Goal: Task Accomplishment & Management: Complete application form

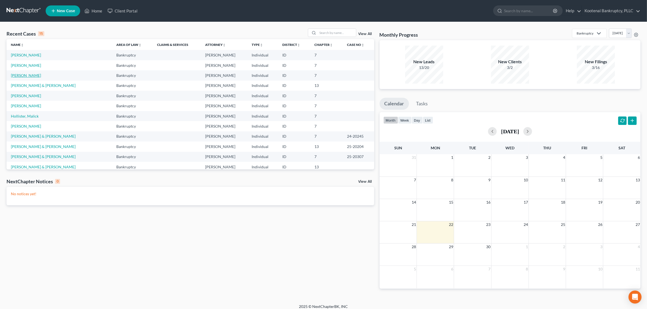
click at [27, 76] on link "[PERSON_NAME]" at bounding box center [26, 75] width 30 height 5
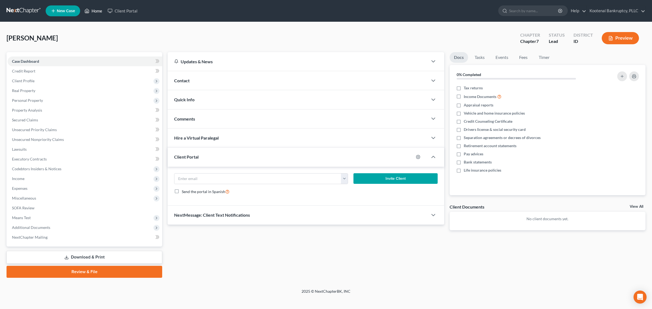
click at [94, 12] on link "Home" at bounding box center [93, 11] width 23 height 10
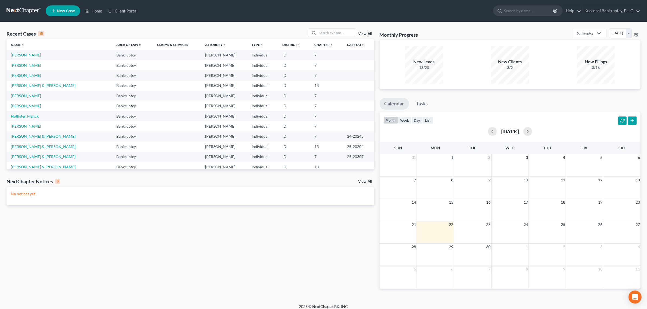
click at [27, 57] on link "[PERSON_NAME]" at bounding box center [26, 55] width 30 height 5
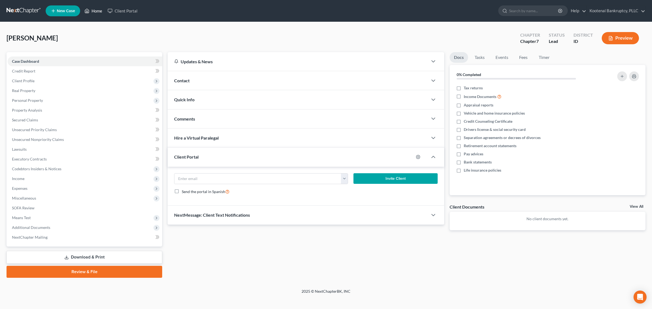
click at [96, 14] on link "Home" at bounding box center [93, 11] width 23 height 10
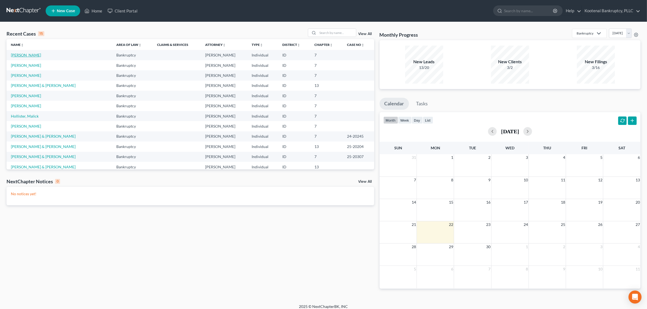
click at [30, 57] on link "[PERSON_NAME]" at bounding box center [26, 55] width 30 height 5
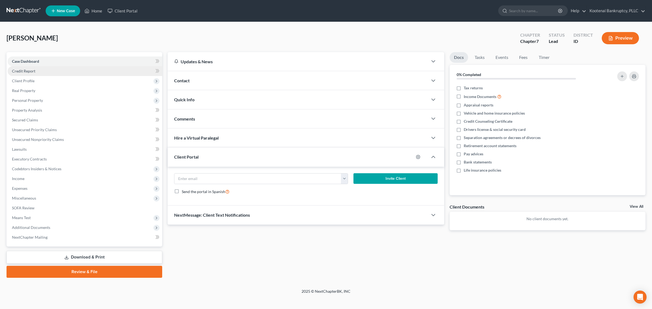
click at [45, 72] on link "Credit Report" at bounding box center [85, 71] width 155 height 10
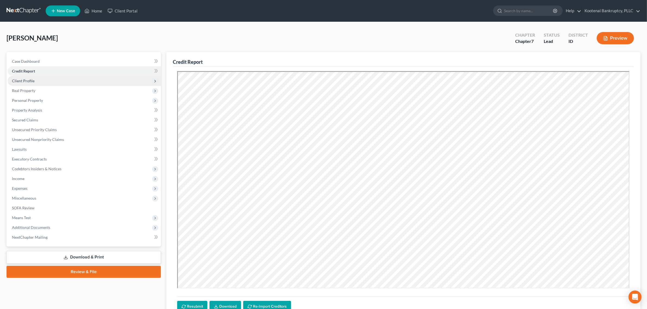
click at [44, 80] on span "Client Profile" at bounding box center [84, 81] width 153 height 10
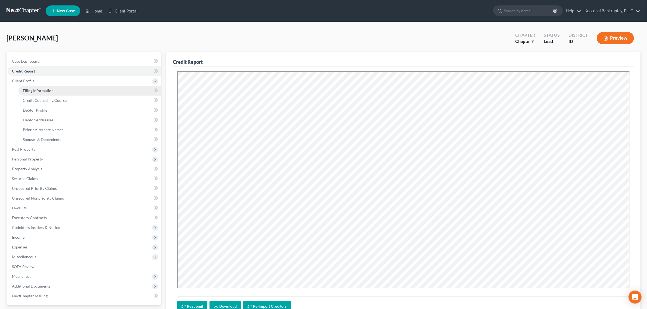
click at [44, 90] on span "Filing Information" at bounding box center [38, 90] width 31 height 5
select select "1"
select select "0"
select select "13"
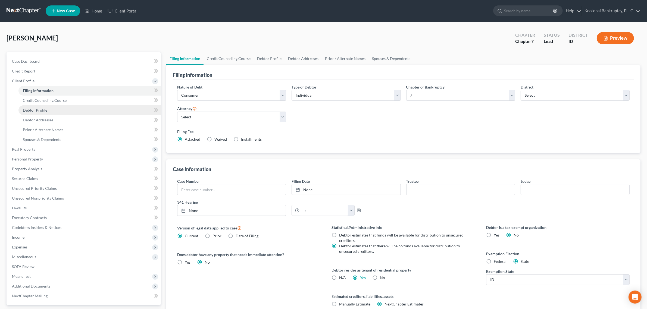
click at [51, 109] on link "Debtor Profile" at bounding box center [89, 110] width 142 height 10
select select "0"
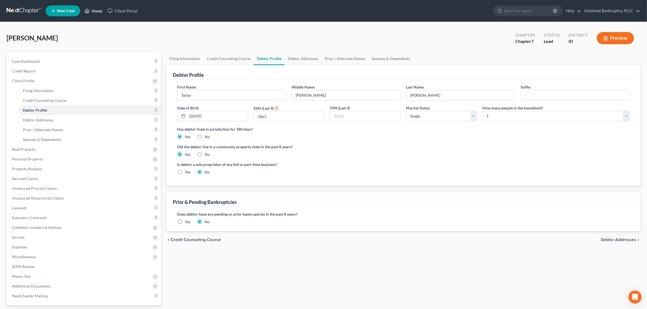
click at [92, 7] on link "Home" at bounding box center [93, 11] width 23 height 10
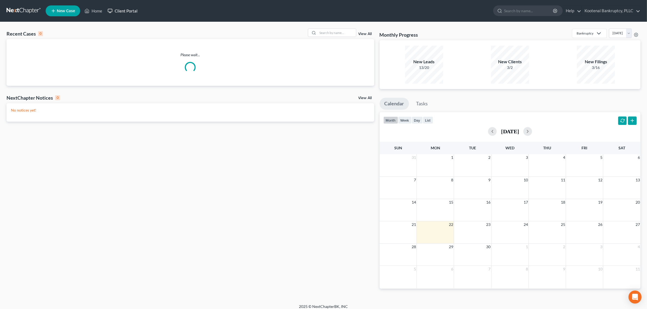
click at [126, 6] on link "Client Portal" at bounding box center [122, 11] width 35 height 10
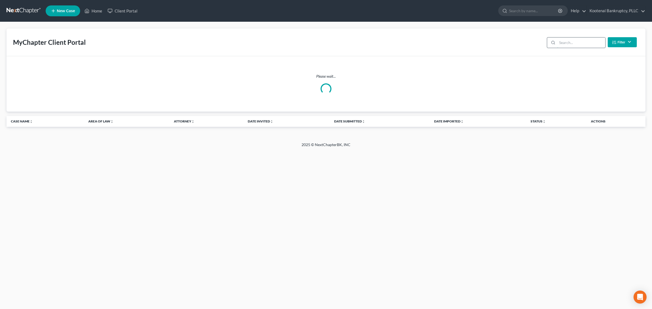
click at [566, 38] on input "search" at bounding box center [582, 43] width 48 height 10
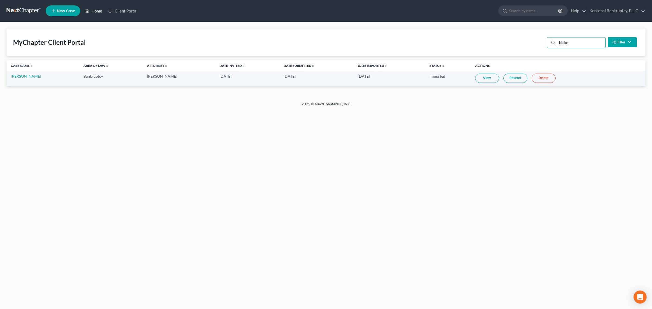
type input "blakn"
click at [97, 14] on link "Home" at bounding box center [93, 11] width 23 height 10
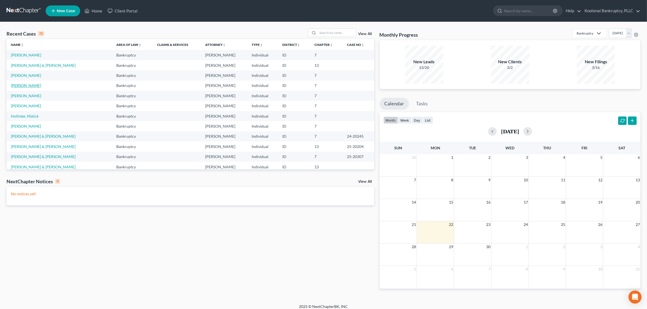
click at [32, 85] on link "[PERSON_NAME]" at bounding box center [26, 85] width 30 height 5
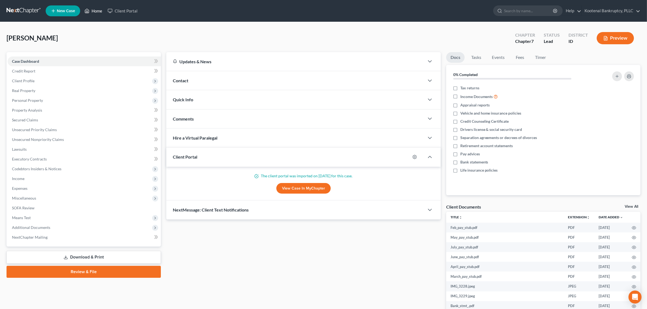
click at [97, 10] on link "Home" at bounding box center [93, 11] width 23 height 10
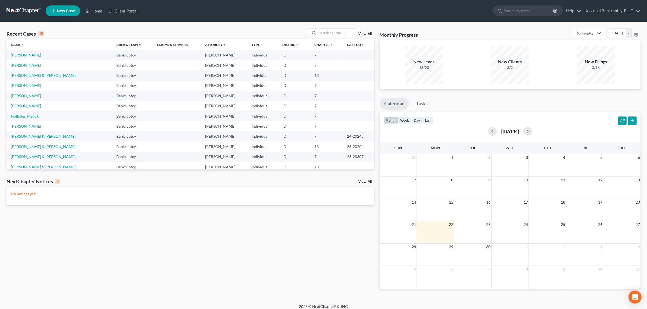
click at [25, 66] on link "[PERSON_NAME]" at bounding box center [26, 65] width 30 height 5
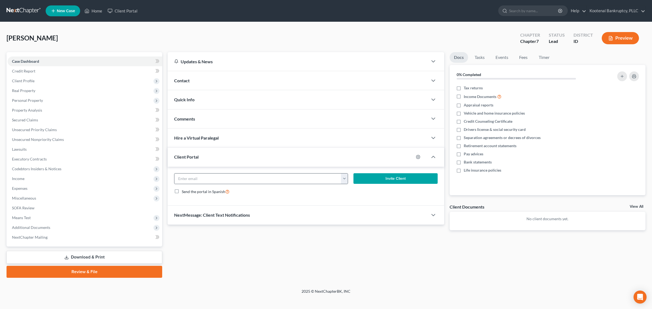
click at [346, 180] on button "button" at bounding box center [344, 179] width 7 height 10
click at [297, 199] on form "taylarblakney@gmail.com Invite Client Send the portal in Spanish" at bounding box center [306, 186] width 269 height 26
click at [417, 155] on icon "button" at bounding box center [418, 157] width 4 height 4
select select "1"
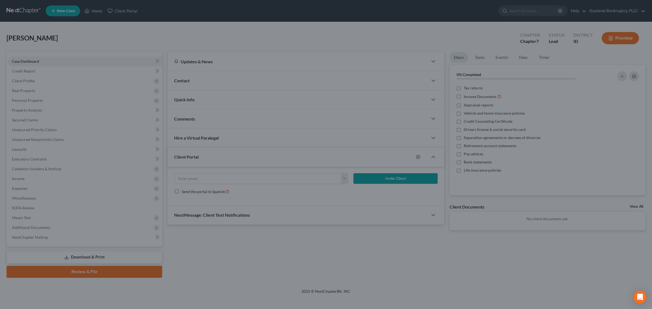
click at [430, 127] on div "MyChapter Settings for Blakney, Taylar If you would like to add custom instruct…" at bounding box center [326, 154] width 652 height 309
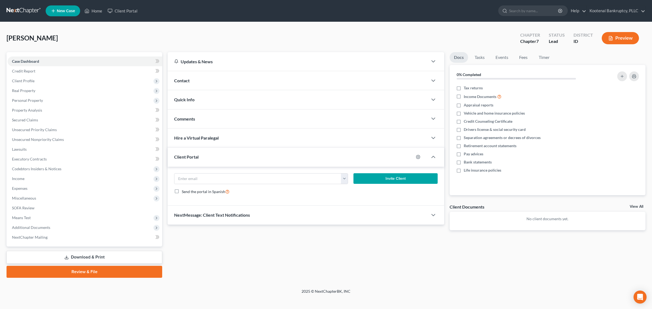
click at [432, 153] on div at bounding box center [436, 157] width 16 height 11
click at [435, 158] on polyline "button" at bounding box center [433, 157] width 3 height 2
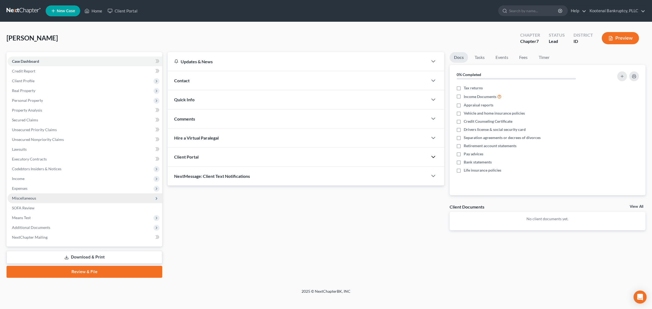
click at [34, 194] on span "Miscellaneous" at bounding box center [85, 199] width 155 height 10
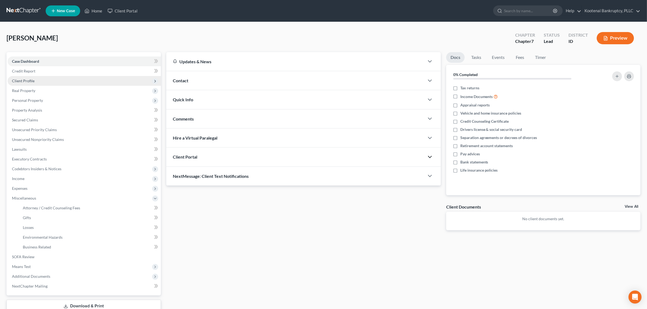
click at [39, 77] on span "Client Profile" at bounding box center [84, 81] width 153 height 10
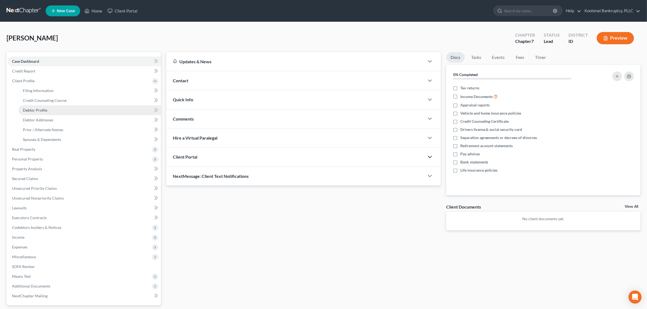
click at [60, 111] on link "Debtor Profile" at bounding box center [89, 110] width 142 height 10
select select "0"
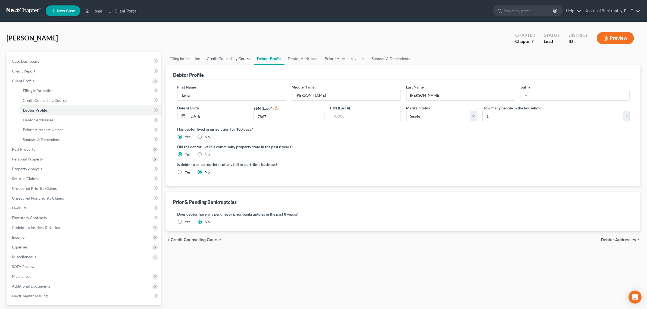
click at [235, 60] on link "Credit Counseling Course" at bounding box center [229, 58] width 50 height 13
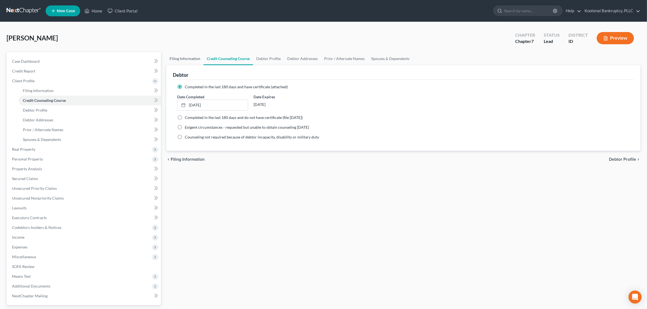
click at [192, 54] on link "Filing Information" at bounding box center [184, 58] width 37 height 13
select select "1"
select select "0"
select select "23"
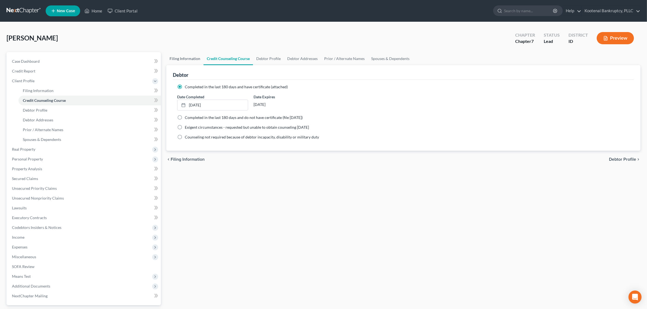
select select "0"
select select "13"
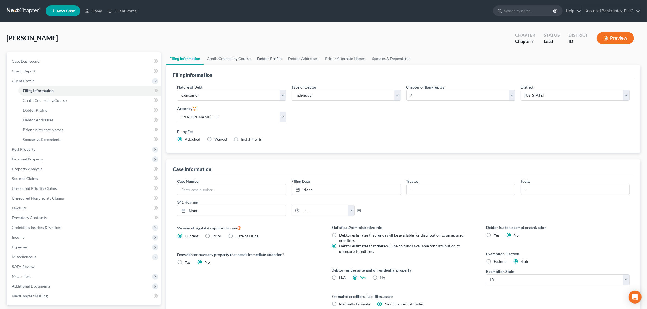
click at [264, 61] on link "Debtor Profile" at bounding box center [269, 58] width 31 height 13
select select "0"
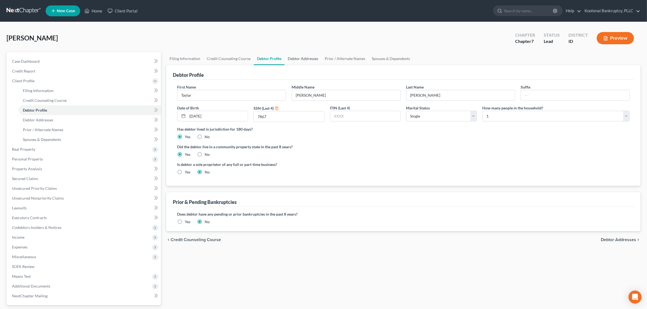
click at [289, 60] on link "Debtor Addresses" at bounding box center [303, 58] width 37 height 13
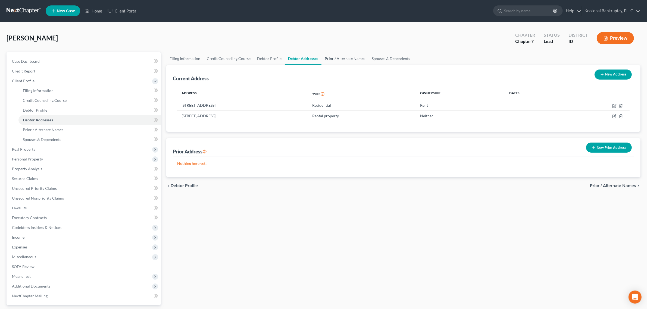
click at [338, 59] on link "Prior / Alternate Names" at bounding box center [345, 58] width 47 height 13
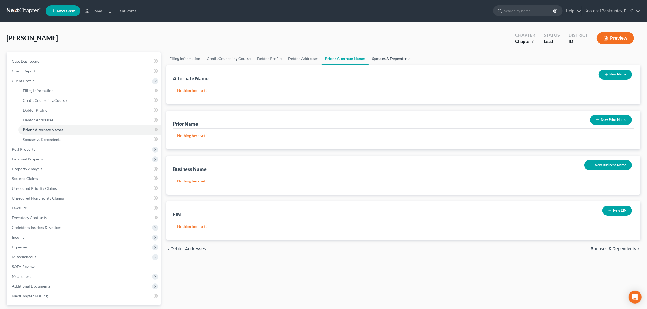
click at [388, 56] on link "Spouses & Dependents" at bounding box center [391, 58] width 45 height 13
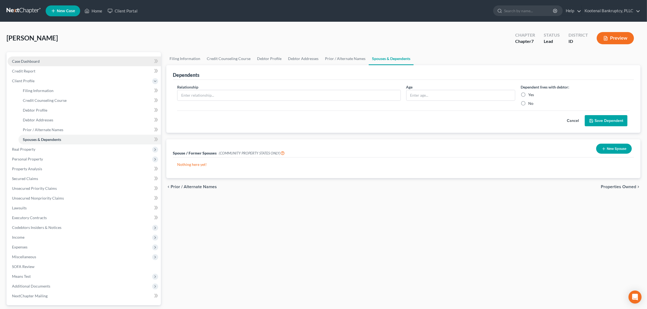
click at [46, 59] on link "Case Dashboard" at bounding box center [84, 62] width 153 height 10
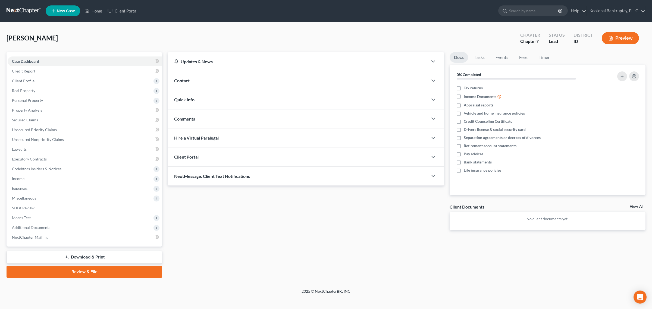
click at [370, 63] on div "Updates & News" at bounding box center [297, 62] width 247 height 6
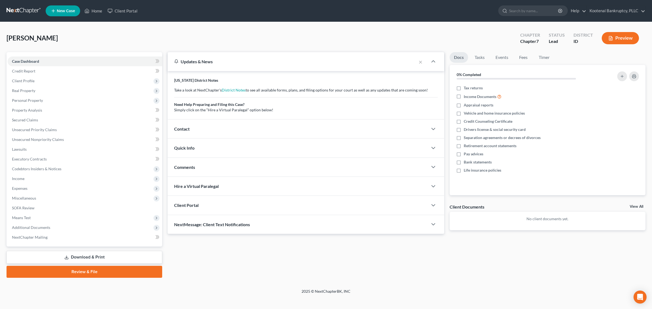
click at [370, 63] on div "Updates & News" at bounding box center [292, 62] width 236 height 6
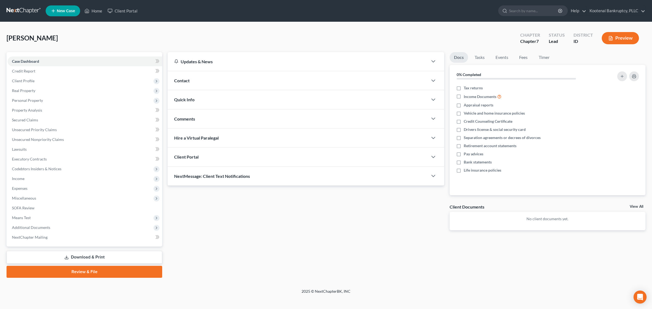
click at [365, 78] on div "Contact" at bounding box center [298, 80] width 260 height 19
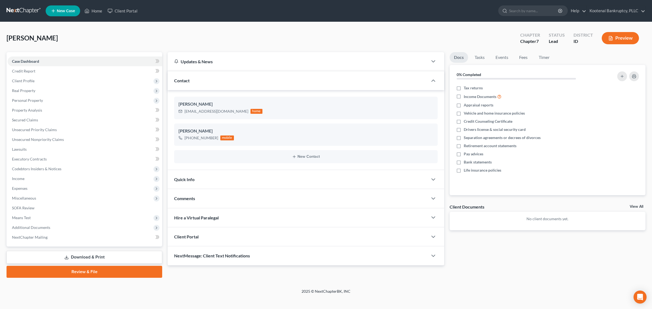
click at [365, 78] on div "Contact" at bounding box center [298, 80] width 260 height 19
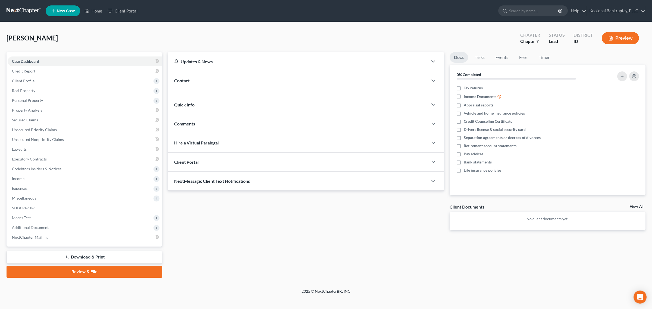
click at [365, 78] on div "Contact" at bounding box center [298, 80] width 260 height 19
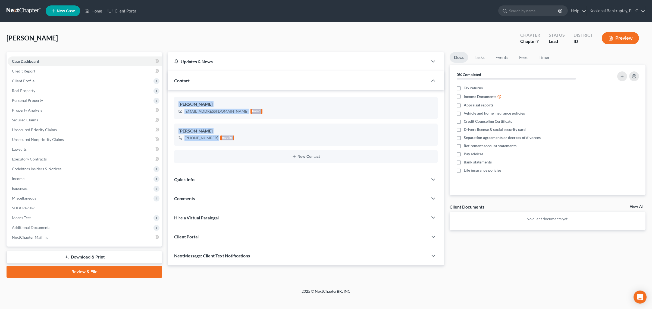
click at [365, 78] on div "Contact" at bounding box center [298, 80] width 260 height 19
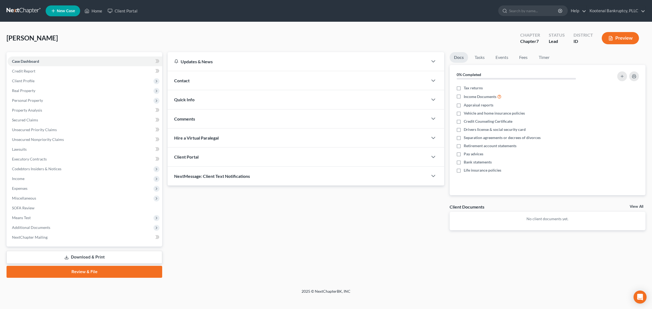
click at [303, 99] on div "Quick Info" at bounding box center [298, 99] width 260 height 19
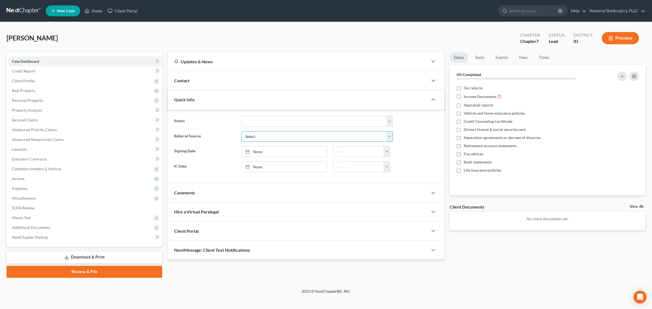
click at [389, 135] on select "Select Word Of Mouth Previous Clients Direct Mail Website Google Search Modern …" at bounding box center [316, 136] width 151 height 11
click at [411, 143] on ng-include "Status Discharged Dismissed Filed In Progress Lead Lost Lead Ready to File To R…" at bounding box center [306, 144] width 264 height 56
click at [385, 119] on select "Discharged Dismissed Filed In Progress Lead Lost Lead Ready to File To Review" at bounding box center [316, 121] width 151 height 11
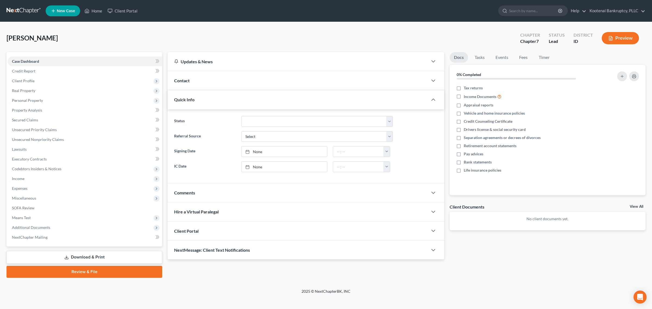
click at [426, 142] on ng-include "Status Discharged Dismissed Filed In Progress Lead Lost Lead Ready to File To R…" at bounding box center [306, 144] width 264 height 56
click at [415, 198] on div "Comments" at bounding box center [298, 192] width 260 height 19
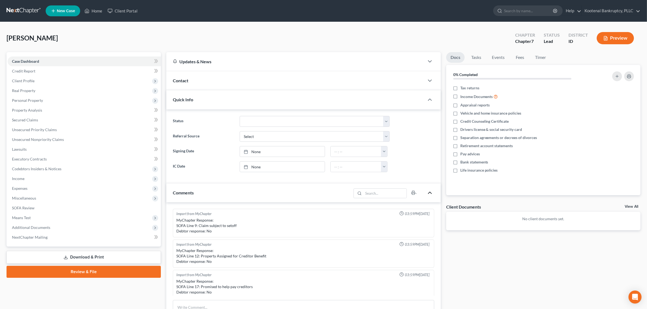
click at [428, 194] on icon "button" at bounding box center [430, 193] width 7 height 7
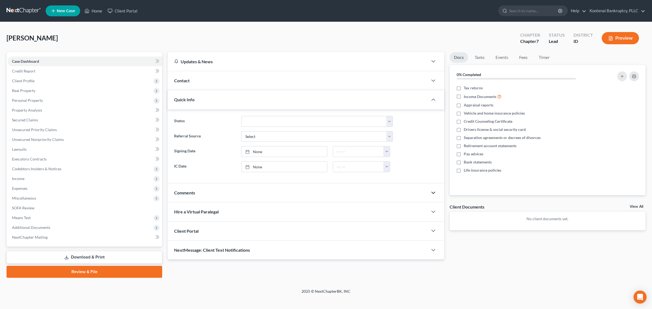
click at [426, 102] on div "Quick Info" at bounding box center [298, 99] width 260 height 19
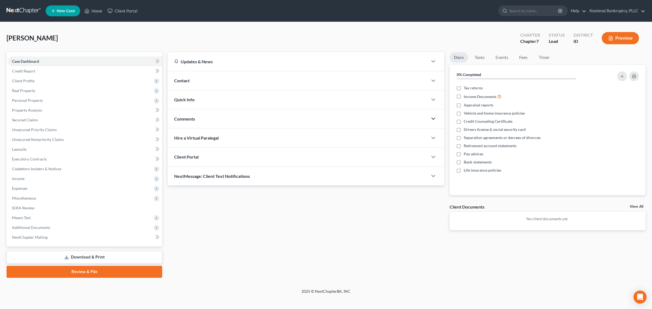
click at [423, 126] on div "Comments" at bounding box center [298, 119] width 260 height 19
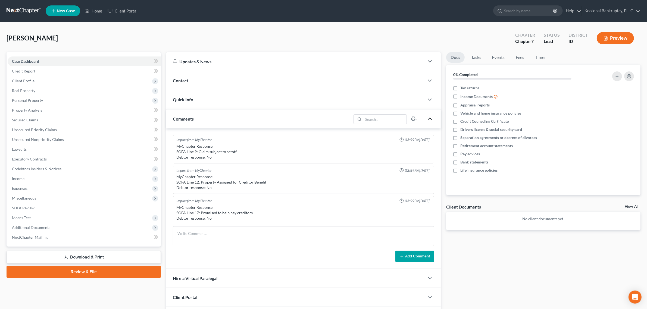
click at [429, 120] on icon "button" at bounding box center [430, 119] width 7 height 7
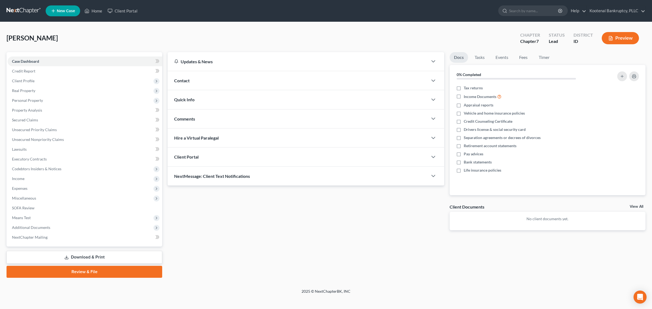
click at [376, 154] on div "Client Portal" at bounding box center [298, 157] width 260 height 19
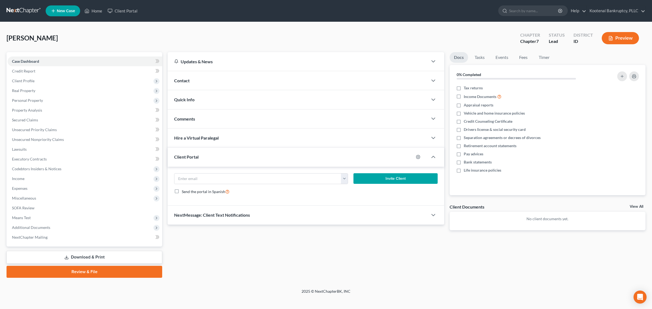
click at [376, 154] on div "Client Portal" at bounding box center [291, 157] width 246 height 19
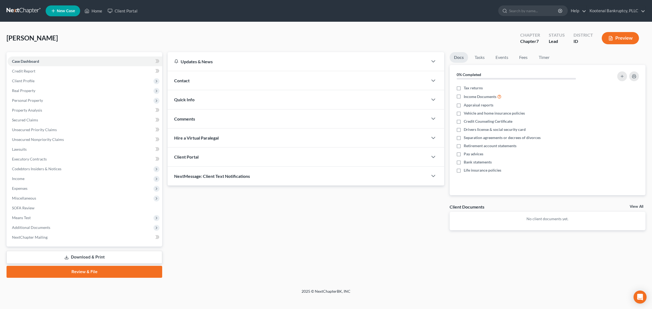
click at [307, 178] on div "NextMessage: Client Text Notifications" at bounding box center [298, 176] width 260 height 19
click at [307, 178] on div "NextMessage: Client Text Notifications" at bounding box center [294, 176] width 253 height 19
click at [48, 72] on link "Credit Report" at bounding box center [85, 71] width 155 height 10
click at [42, 83] on span "Client Profile" at bounding box center [85, 81] width 155 height 10
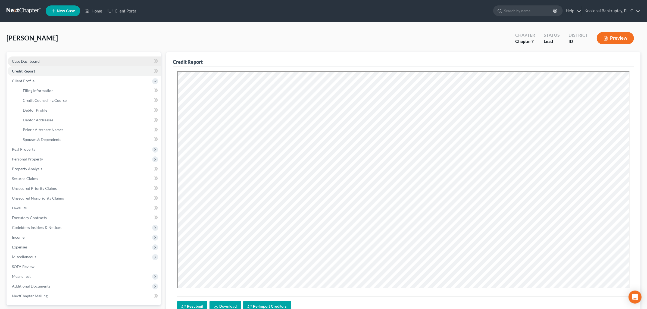
click at [44, 63] on link "Case Dashboard" at bounding box center [84, 62] width 153 height 10
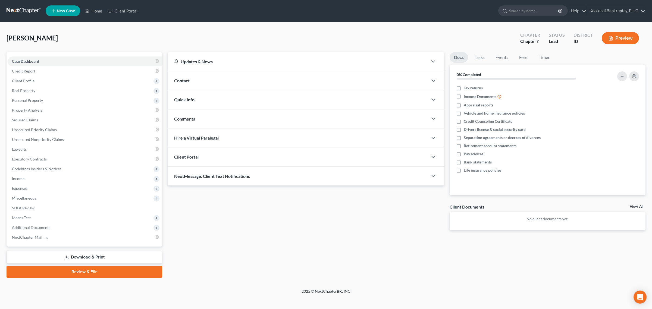
click at [555, 42] on div "Lead" at bounding box center [557, 41] width 16 height 6
click at [481, 56] on link "Tasks" at bounding box center [480, 57] width 19 height 11
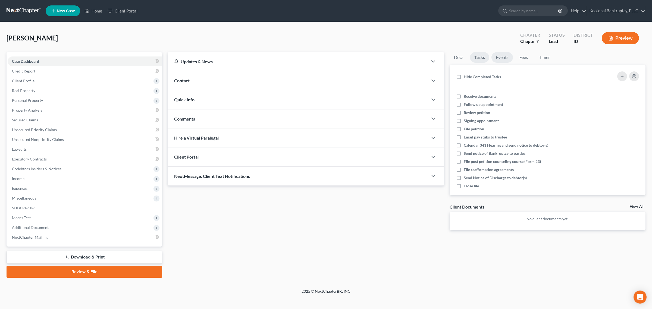
click at [497, 57] on link "Events" at bounding box center [502, 57] width 21 height 11
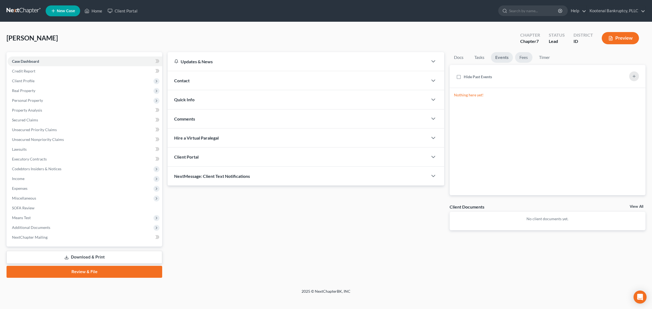
click at [519, 57] on link "Fees" at bounding box center [523, 57] width 17 height 11
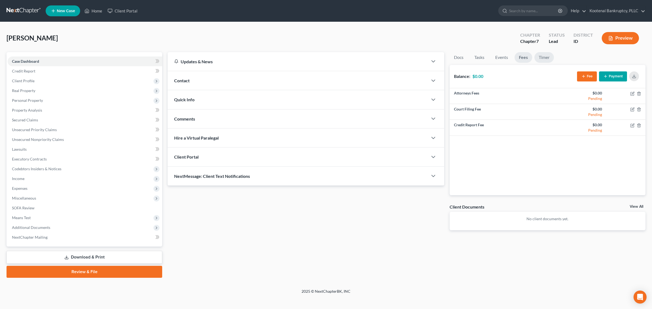
click at [540, 55] on link "Timer" at bounding box center [545, 57] width 20 height 11
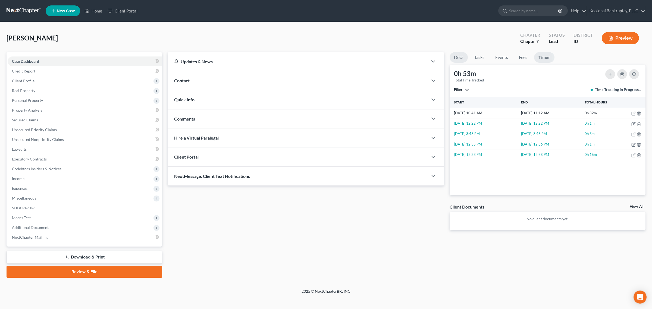
click at [463, 54] on link "Docs" at bounding box center [459, 57] width 18 height 11
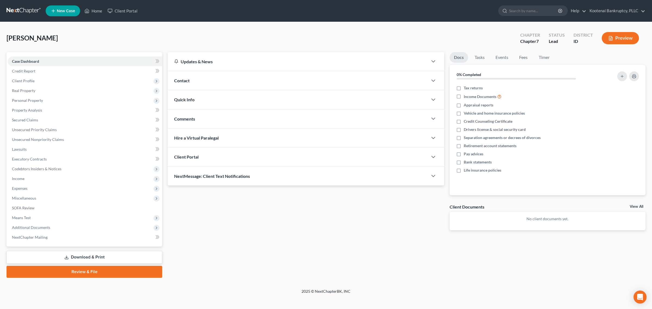
click at [410, 237] on div "Updates & News × Idaho District Notes Take a look at NextChapter's District Not…" at bounding box center [306, 145] width 282 height 187
drag, startPoint x: 628, startPoint y: 203, endPoint x: 631, endPoint y: 204, distance: 3.3
click at [628, 203] on div "Docs Tasks Events Fees Timer 0% Completed Nothing here yet! Tax returns Income …" at bounding box center [547, 145] width 201 height 187
click at [631, 204] on div "Client Documents View All" at bounding box center [548, 208] width 196 height 8
click at [631, 206] on link "View All" at bounding box center [637, 207] width 14 height 4
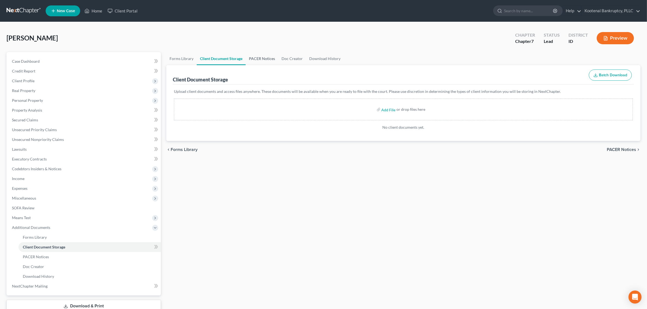
click at [256, 61] on link "PACER Notices" at bounding box center [262, 58] width 33 height 13
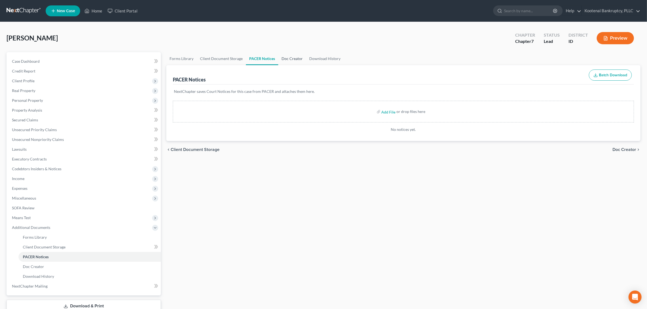
click at [295, 61] on link "Doc Creator" at bounding box center [292, 58] width 28 height 13
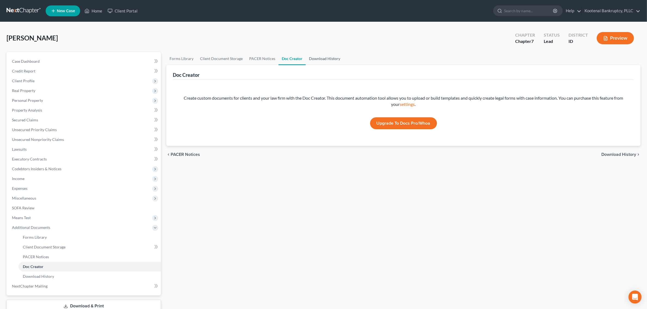
click at [310, 59] on link "Download History" at bounding box center [325, 58] width 38 height 13
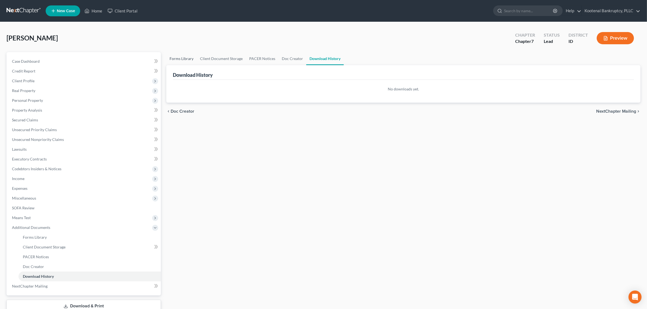
click at [185, 63] on link "Forms Library" at bounding box center [181, 58] width 30 height 13
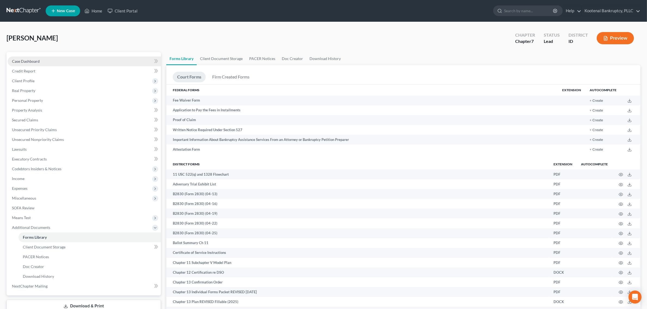
click at [34, 61] on span "Case Dashboard" at bounding box center [26, 61] width 28 height 5
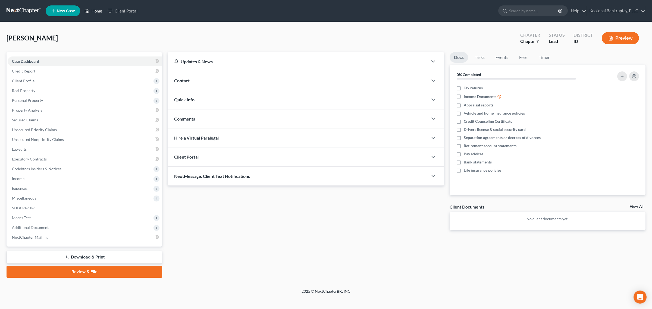
click at [94, 13] on link "Home" at bounding box center [93, 11] width 23 height 10
